Goal: Task Accomplishment & Management: Use online tool/utility

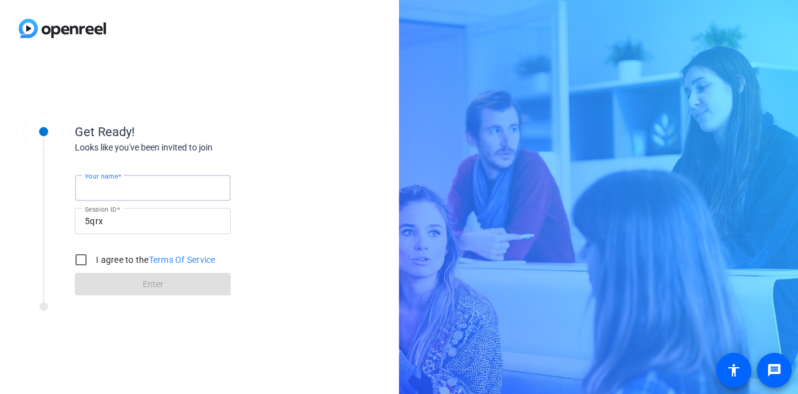
click at [149, 190] on input "Your name" at bounding box center [153, 187] width 136 height 15
type input "[PERSON_NAME]"
click at [82, 262] on input "I agree to the Terms Of Service" at bounding box center [81, 259] width 25 height 25
checkbox input "true"
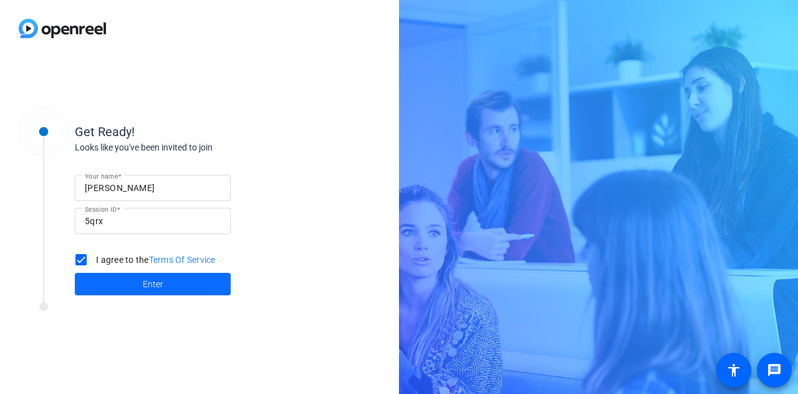
click at [135, 279] on span at bounding box center [153, 284] width 156 height 30
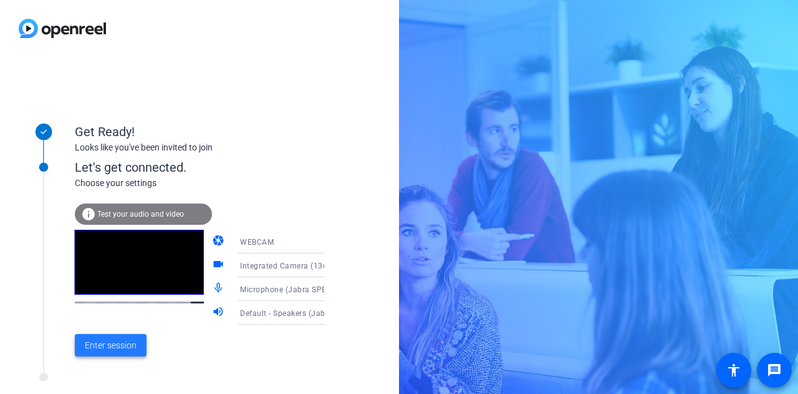
click at [123, 343] on span "Enter session" at bounding box center [111, 345] width 52 height 13
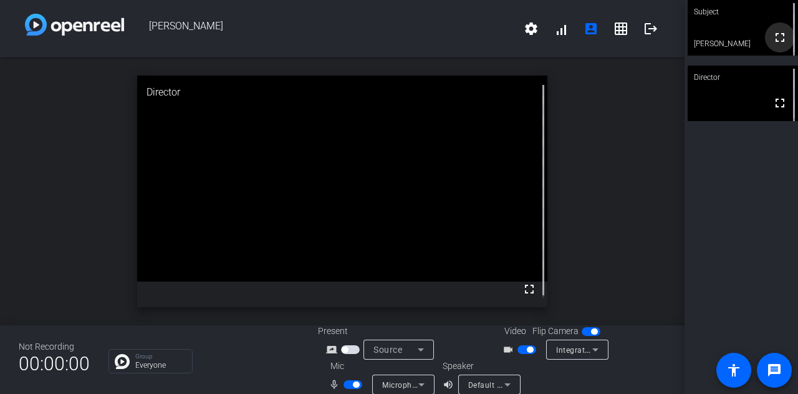
click at [773, 39] on mat-icon "fullscreen" at bounding box center [780, 37] width 15 height 15
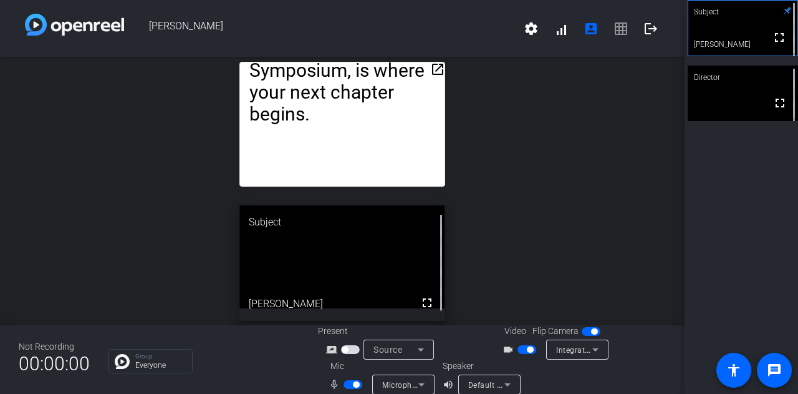
drag, startPoint x: 381, startPoint y: 127, endPoint x: 392, endPoint y: 128, distance: 11.2
click at [459, 137] on div "open_in_new Volatility is the new normal. From economic uncertainty to geopolit…" at bounding box center [342, 191] width 685 height 268
click at [435, 74] on mat-icon "open_in_new" at bounding box center [437, 69] width 15 height 15
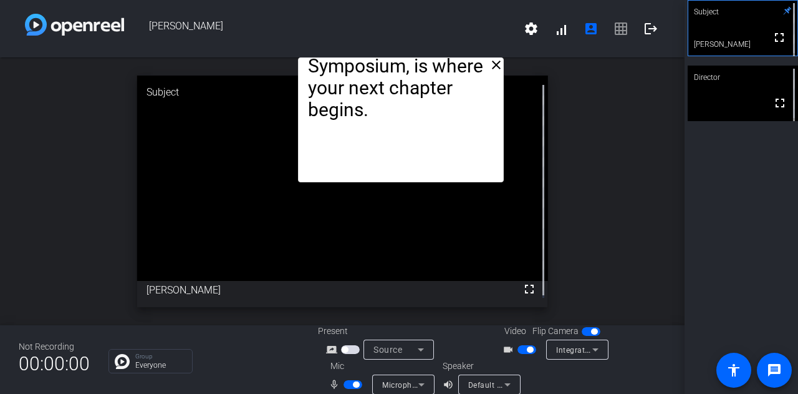
drag, startPoint x: 326, startPoint y: 79, endPoint x: 384, endPoint y: 55, distance: 63.5
click at [384, 55] on div "Harsh Kundulli settings signal_cellular_alt account_box grid_on logout close Vo…" at bounding box center [342, 197] width 685 height 394
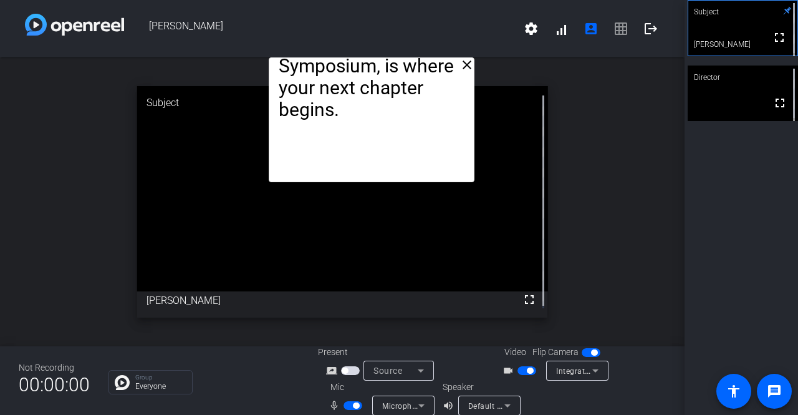
drag, startPoint x: 407, startPoint y: 84, endPoint x: 378, endPoint y: -23, distance: 111.2
click at [378, 0] on html "Accessibility Screen-Reader Guide, Feedback, and Issue Reporting | New window H…" at bounding box center [399, 207] width 798 height 415
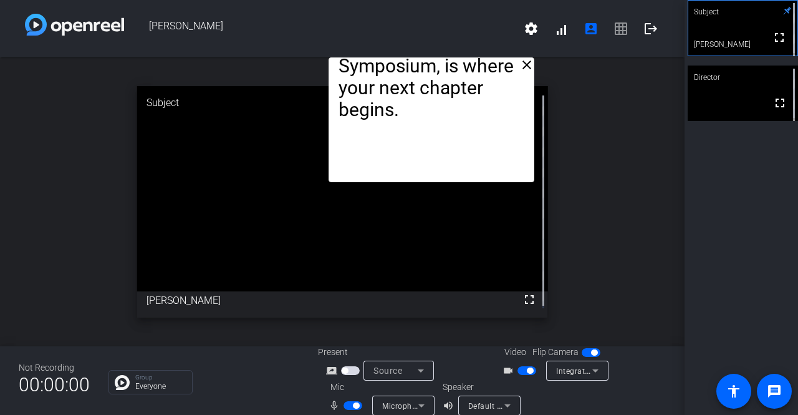
drag, startPoint x: 391, startPoint y: 69, endPoint x: 450, endPoint y: 51, distance: 62.7
click at [450, 51] on div "Harsh Kundulli settings signal_cellular_alt account_box grid_on logout close Vo…" at bounding box center [342, 207] width 685 height 415
click at [581, 238] on div "close Volatility is the new normal. From economic uncertainty to geopolitical s…" at bounding box center [342, 201] width 685 height 289
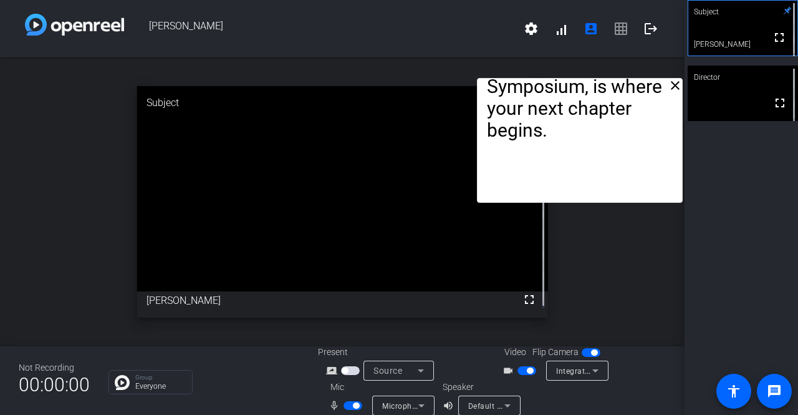
drag, startPoint x: 432, startPoint y: 94, endPoint x: 581, endPoint y: 114, distance: 149.9
click at [581, 114] on p "So if you’re ready to lead through uncertainty with confidence, join me at [PER…" at bounding box center [579, 53] width 185 height 175
drag, startPoint x: 370, startPoint y: 201, endPoint x: 242, endPoint y: 200, distance: 127.9
click at [242, 200] on video at bounding box center [342, 188] width 411 height 205
